Goal: Check status: Check status

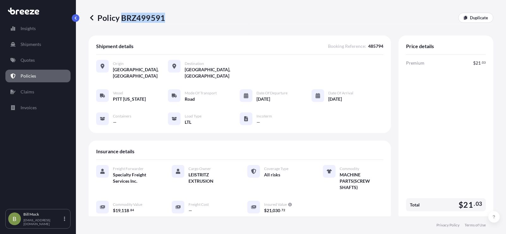
click at [29, 76] on p "Policies" at bounding box center [29, 76] width 16 height 6
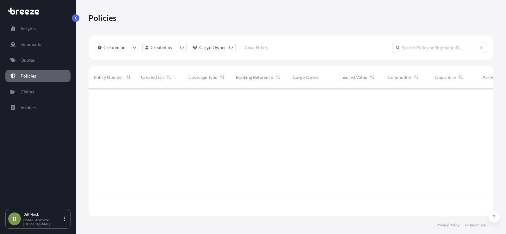
scroll to position [126, 400]
click at [411, 50] on input "text" at bounding box center [439, 47] width 95 height 11
paste input "BRZ499004"
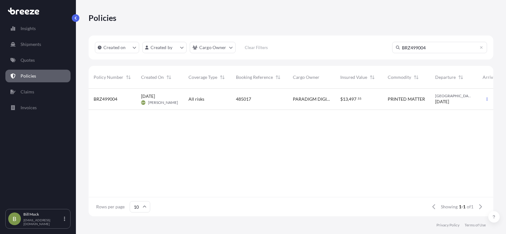
type input "BRZ499004"
click at [269, 98] on div "485017" at bounding box center [259, 99] width 47 height 6
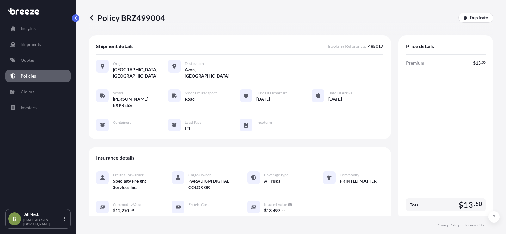
click at [29, 76] on p "Policies" at bounding box center [29, 76] width 16 height 6
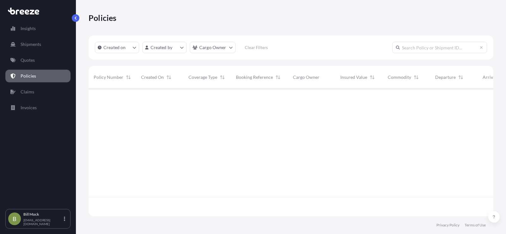
scroll to position [126, 400]
click at [422, 47] on input "text" at bounding box center [439, 47] width 95 height 11
paste input "485215"
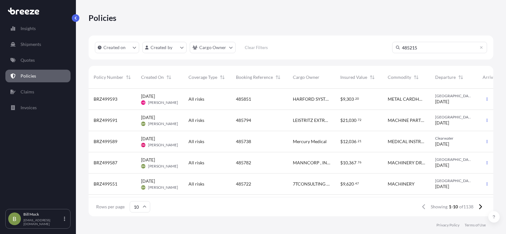
scroll to position [146, 400]
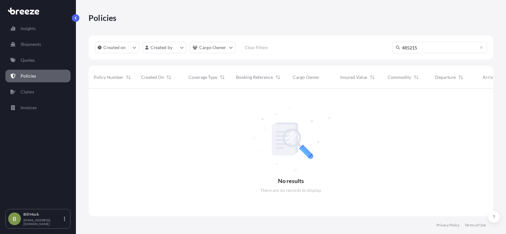
type input "485215"
